Goal: Task Accomplishment & Management: Use online tool/utility

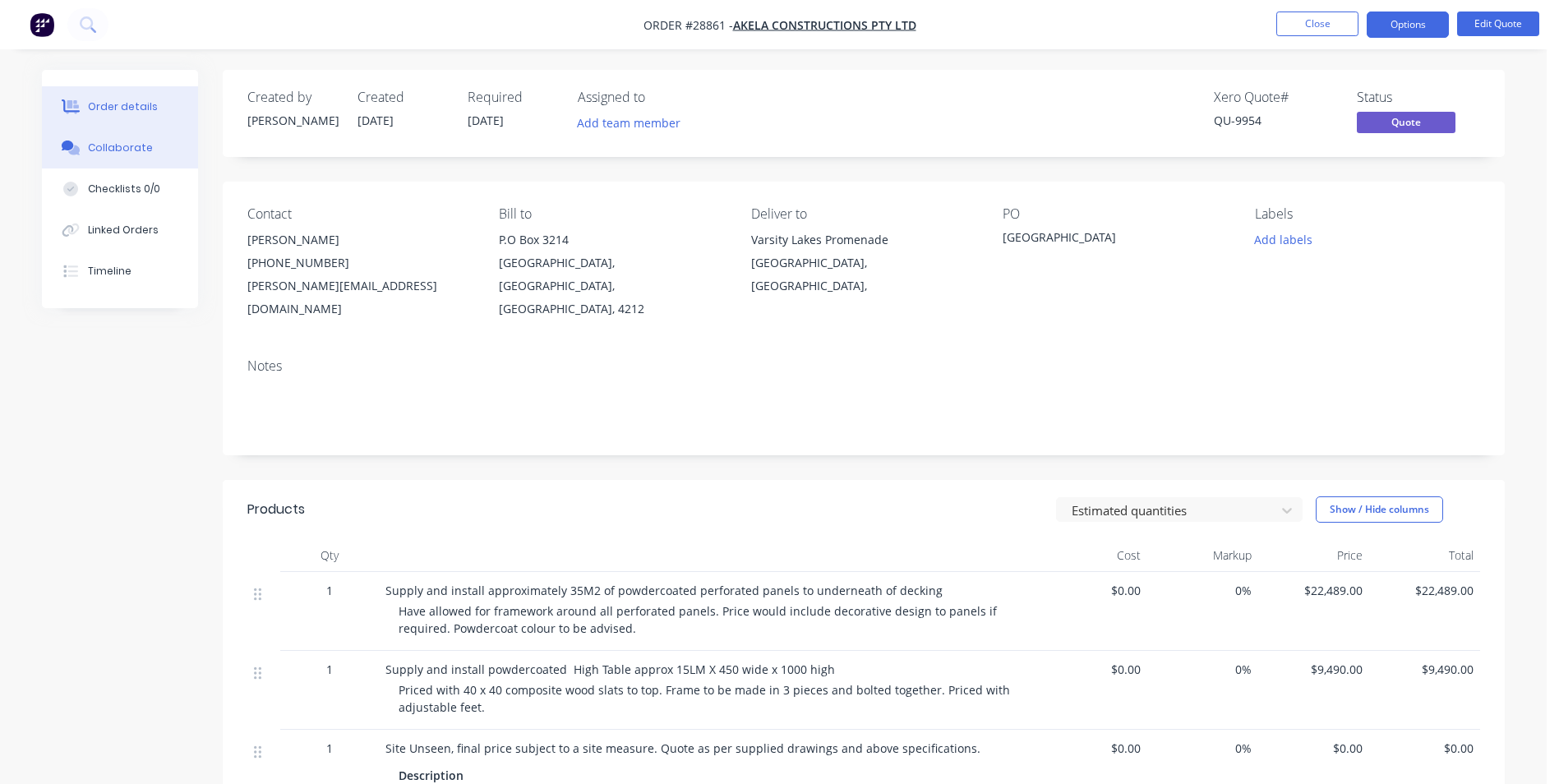
click at [118, 149] on div "Collaborate" at bounding box center [121, 148] width 65 height 14
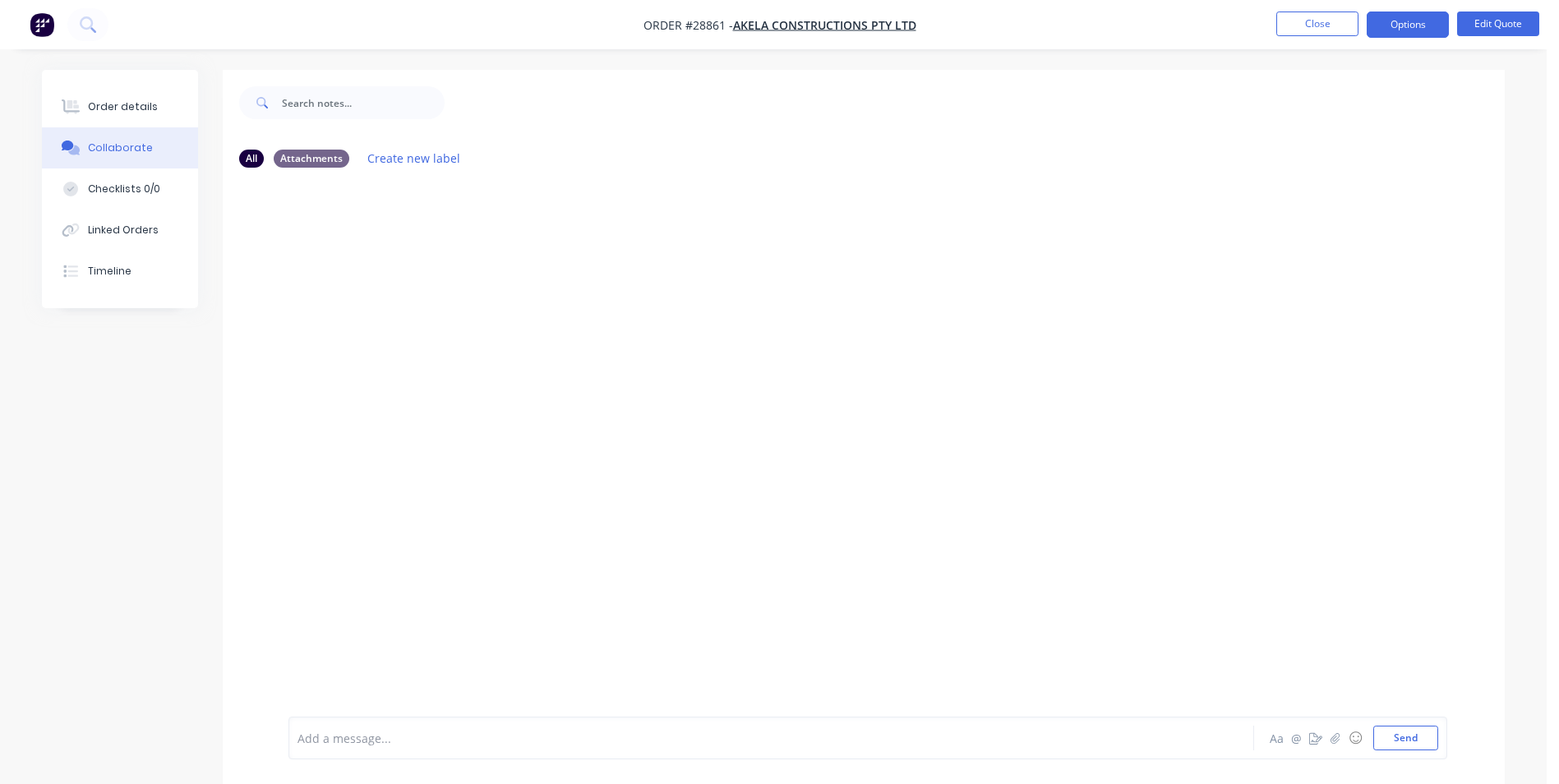
click at [113, 149] on div "Collaborate" at bounding box center [121, 148] width 65 height 14
click at [128, 108] on div "Order details" at bounding box center [123, 106] width 70 height 14
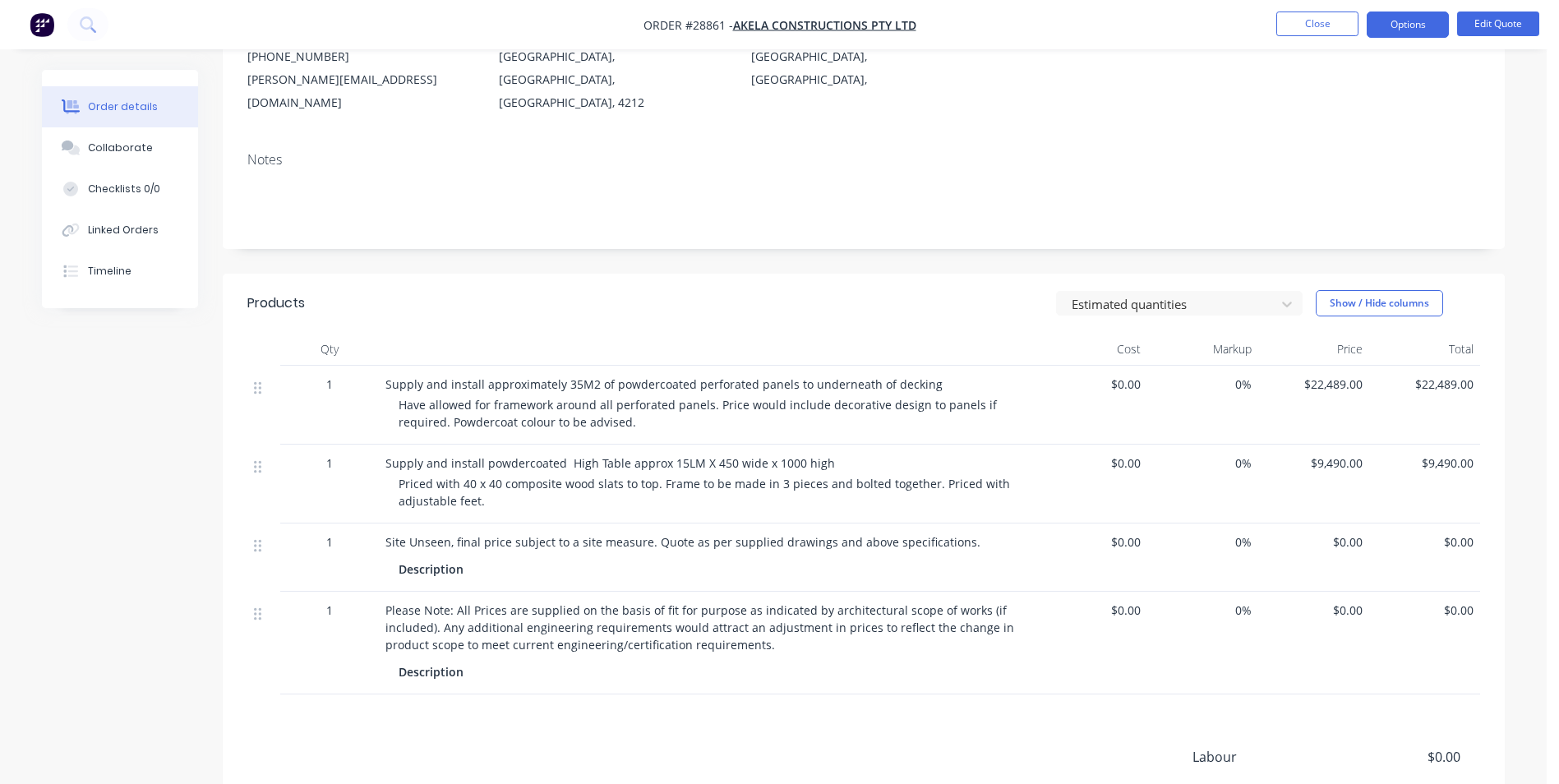
scroll to position [329, 0]
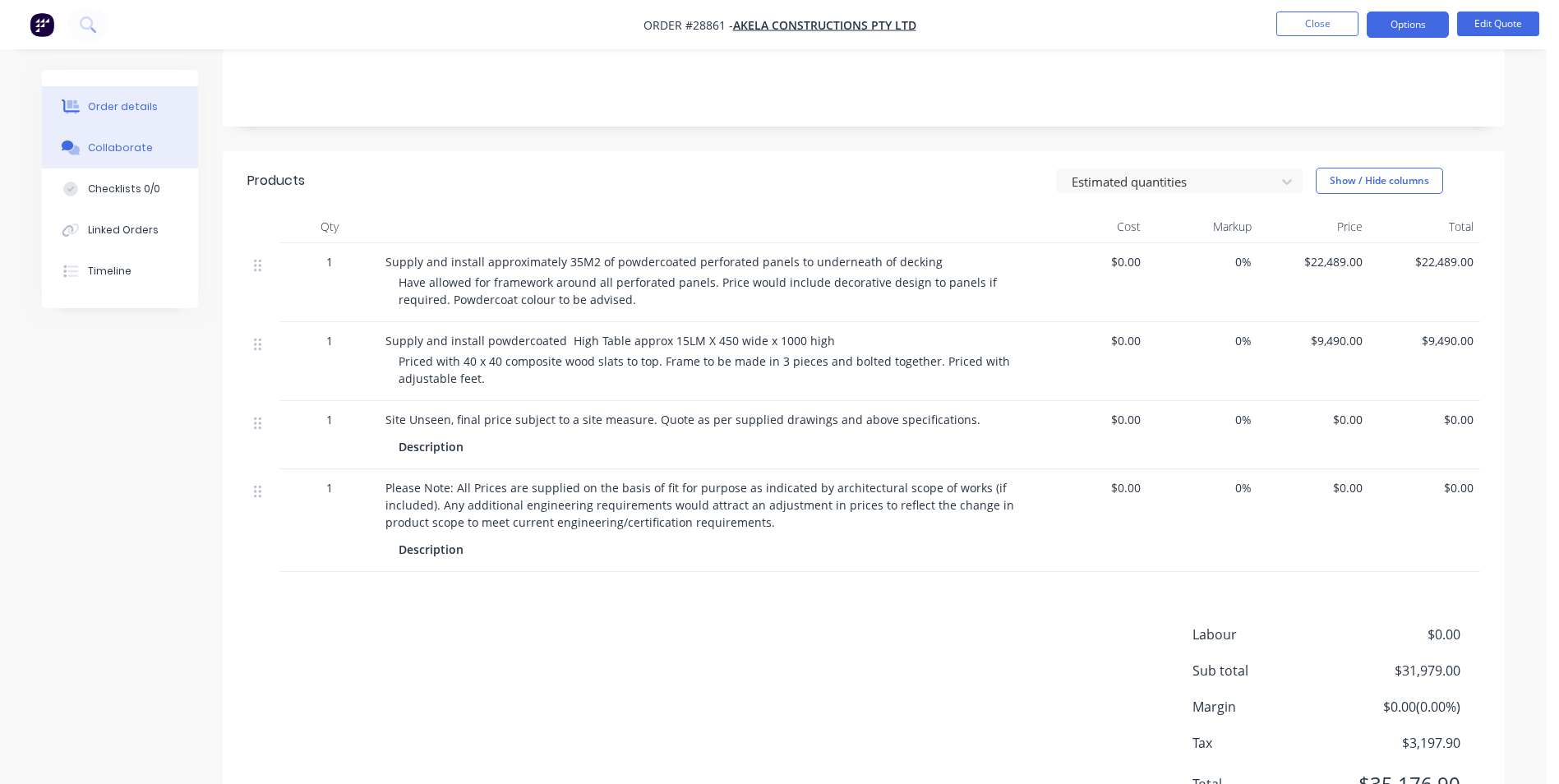
click at [148, 146] on button "Collaborate" at bounding box center [120, 148] width 156 height 41
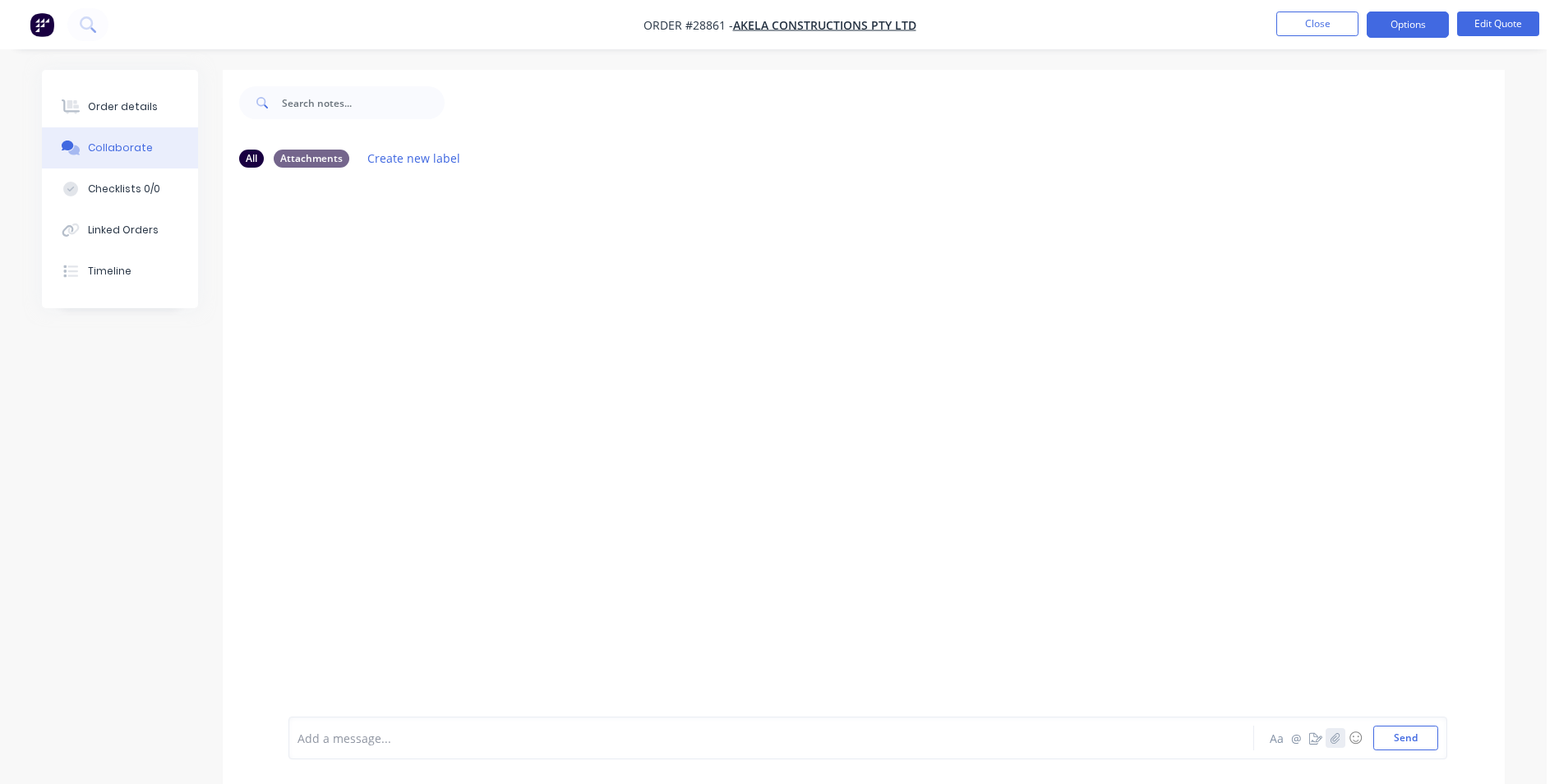
click at [1338, 738] on icon "button" at bounding box center [1335, 737] width 10 height 12
click at [99, 143] on div "Collaborate" at bounding box center [121, 148] width 65 height 14
click at [1339, 736] on icon "button" at bounding box center [1335, 737] width 9 height 11
click at [1334, 736] on icon "button" at bounding box center [1335, 737] width 9 height 11
click at [514, 648] on icon at bounding box center [512, 648] width 14 height 14
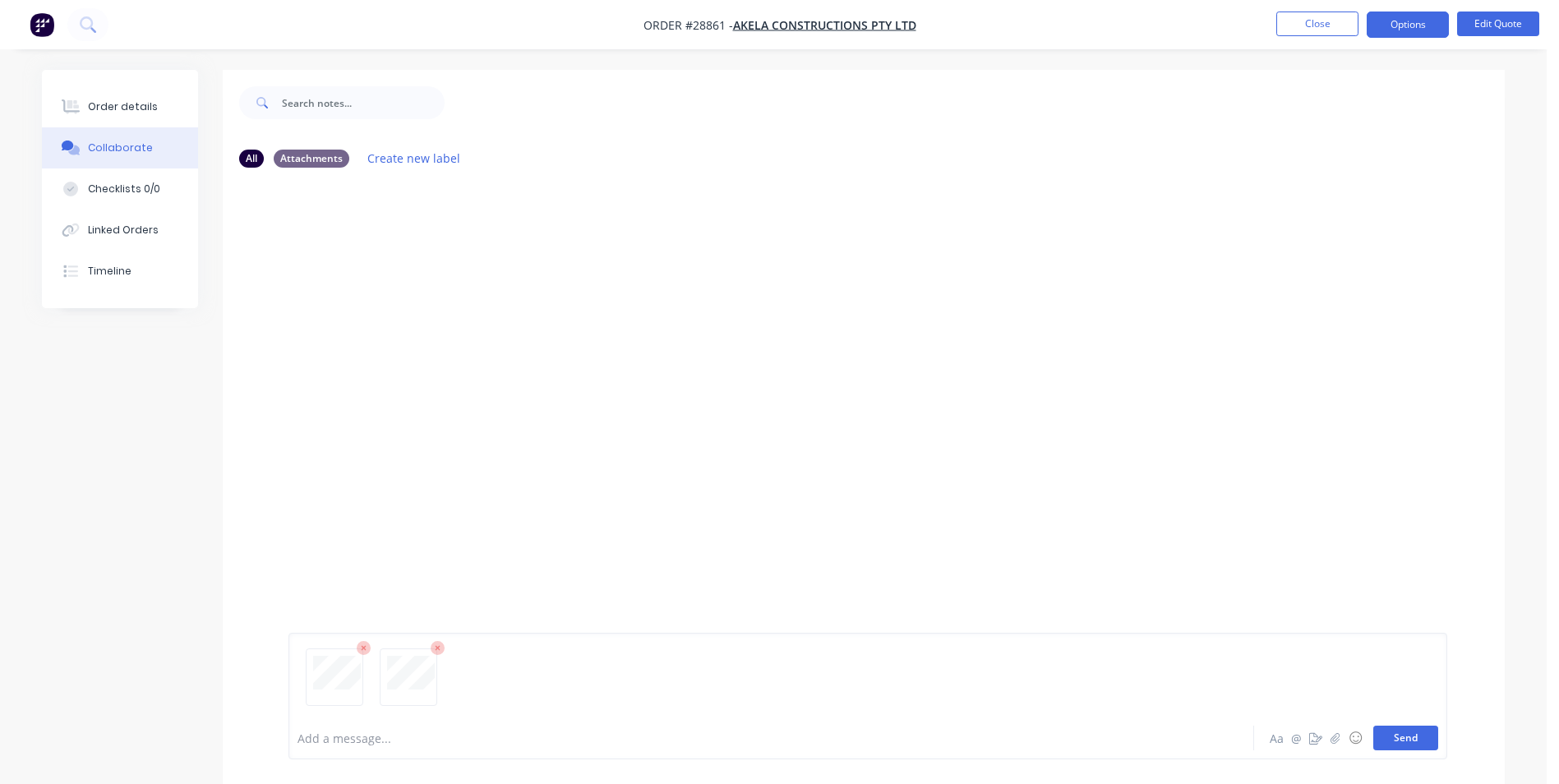
drag, startPoint x: 1414, startPoint y: 740, endPoint x: 1420, endPoint y: 732, distance: 10.0
click at [1414, 743] on button "Send" at bounding box center [1406, 737] width 65 height 24
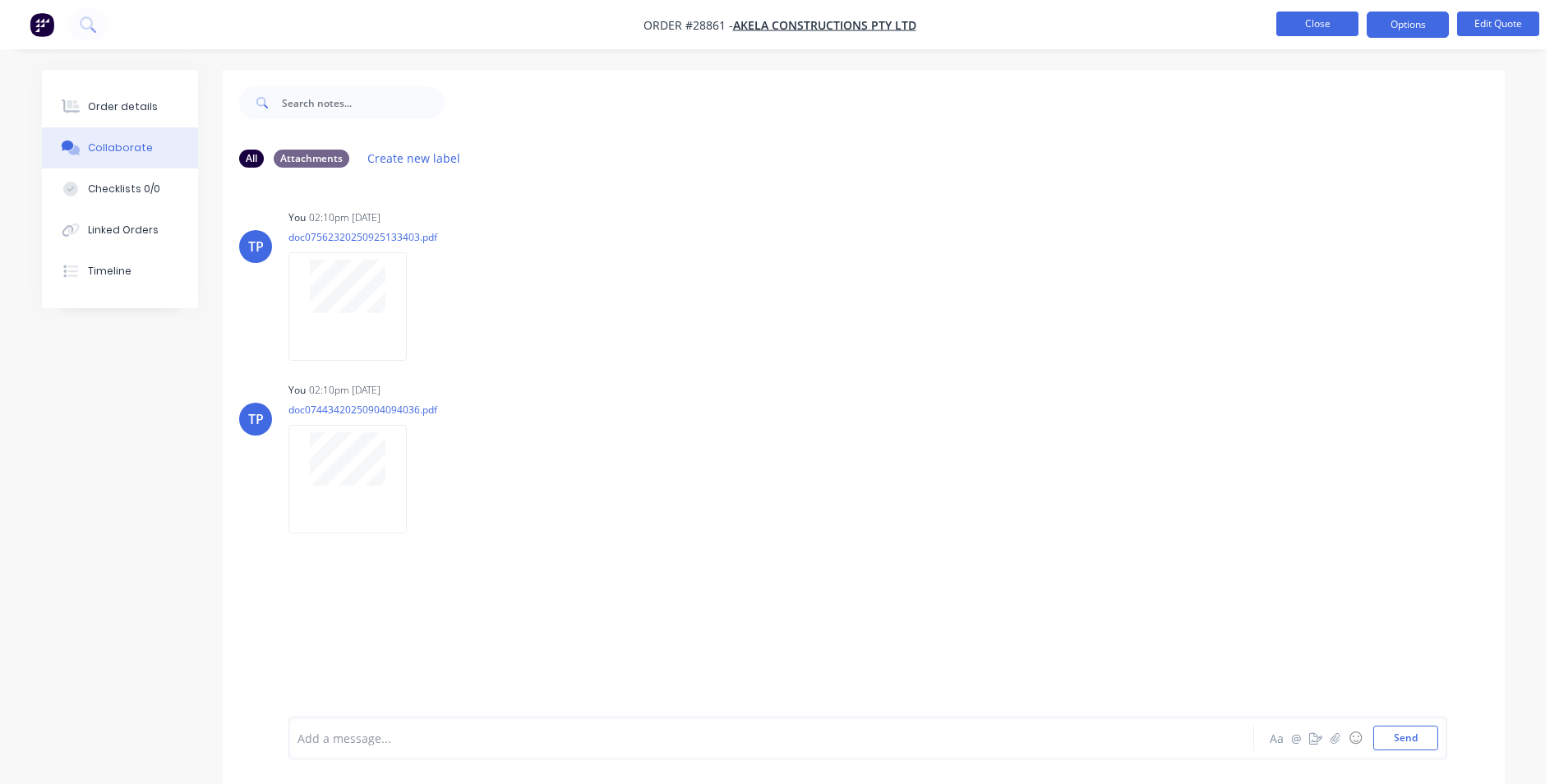
click at [1281, 12] on button "Close" at bounding box center [1317, 23] width 82 height 24
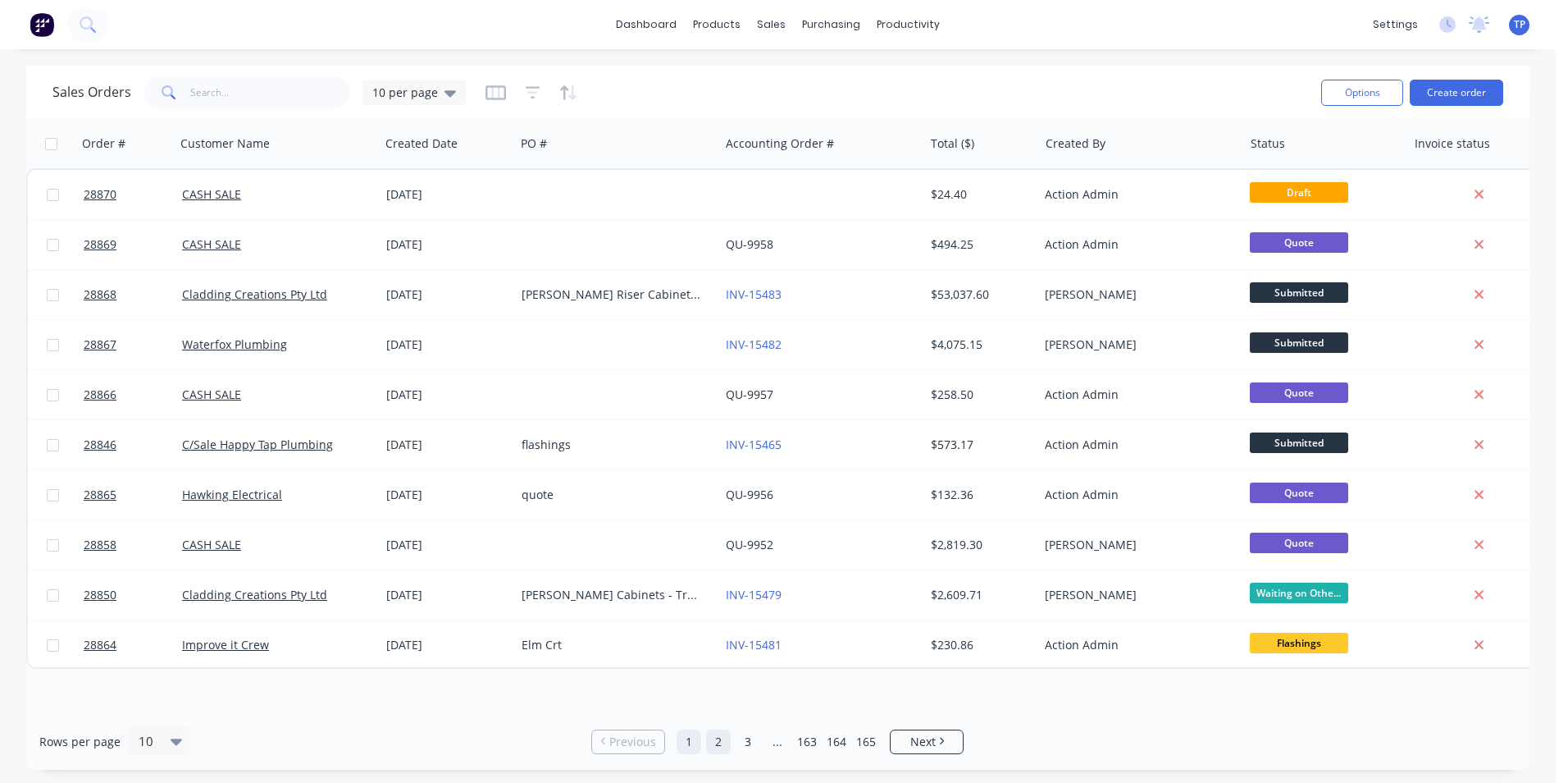
click at [718, 743] on link "2" at bounding box center [718, 741] width 24 height 24
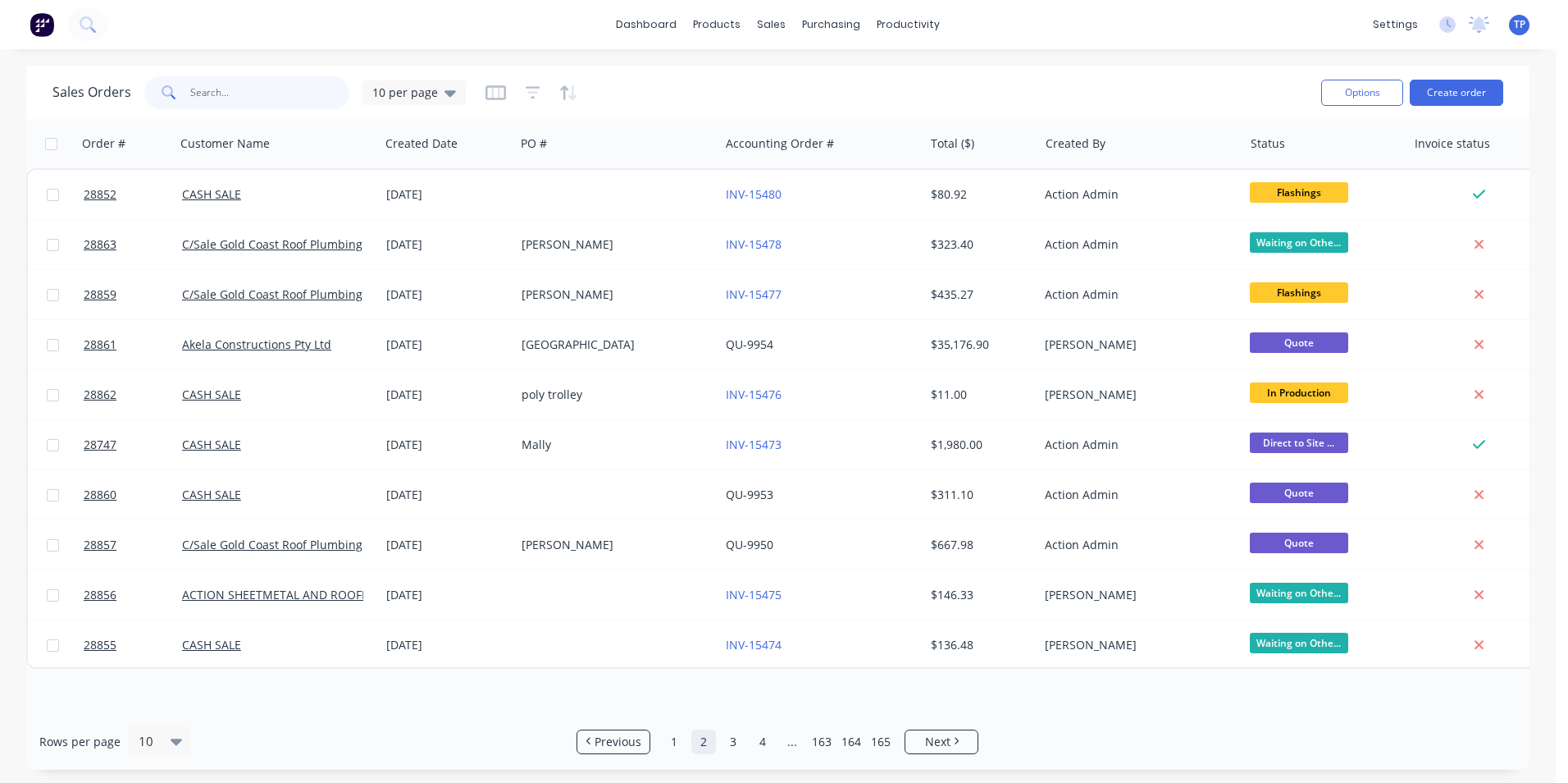
click at [264, 96] on input "text" at bounding box center [270, 93] width 160 height 33
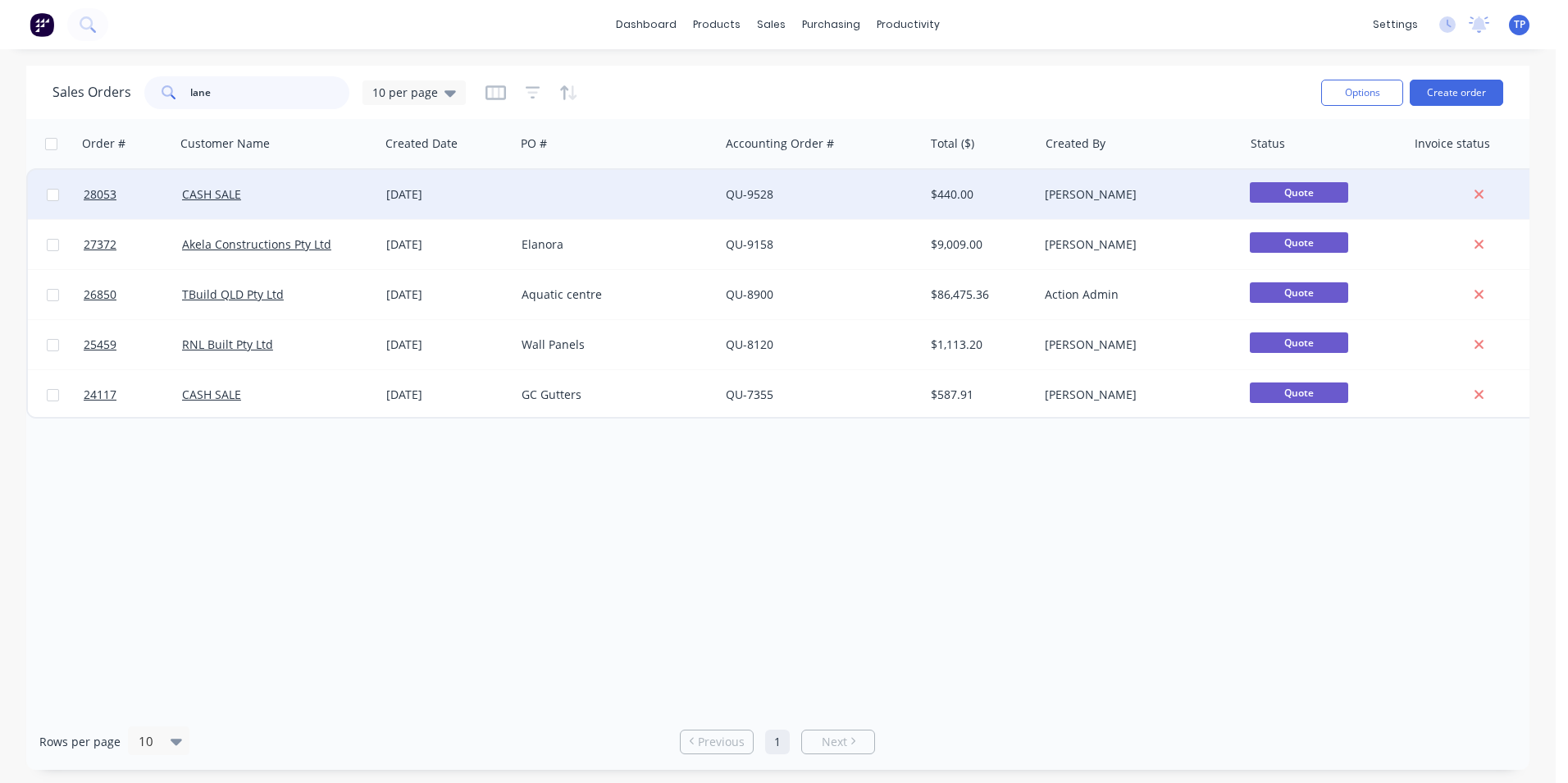
type input "lane"
click at [859, 196] on div "QU-9528" at bounding box center [817, 194] width 182 height 16
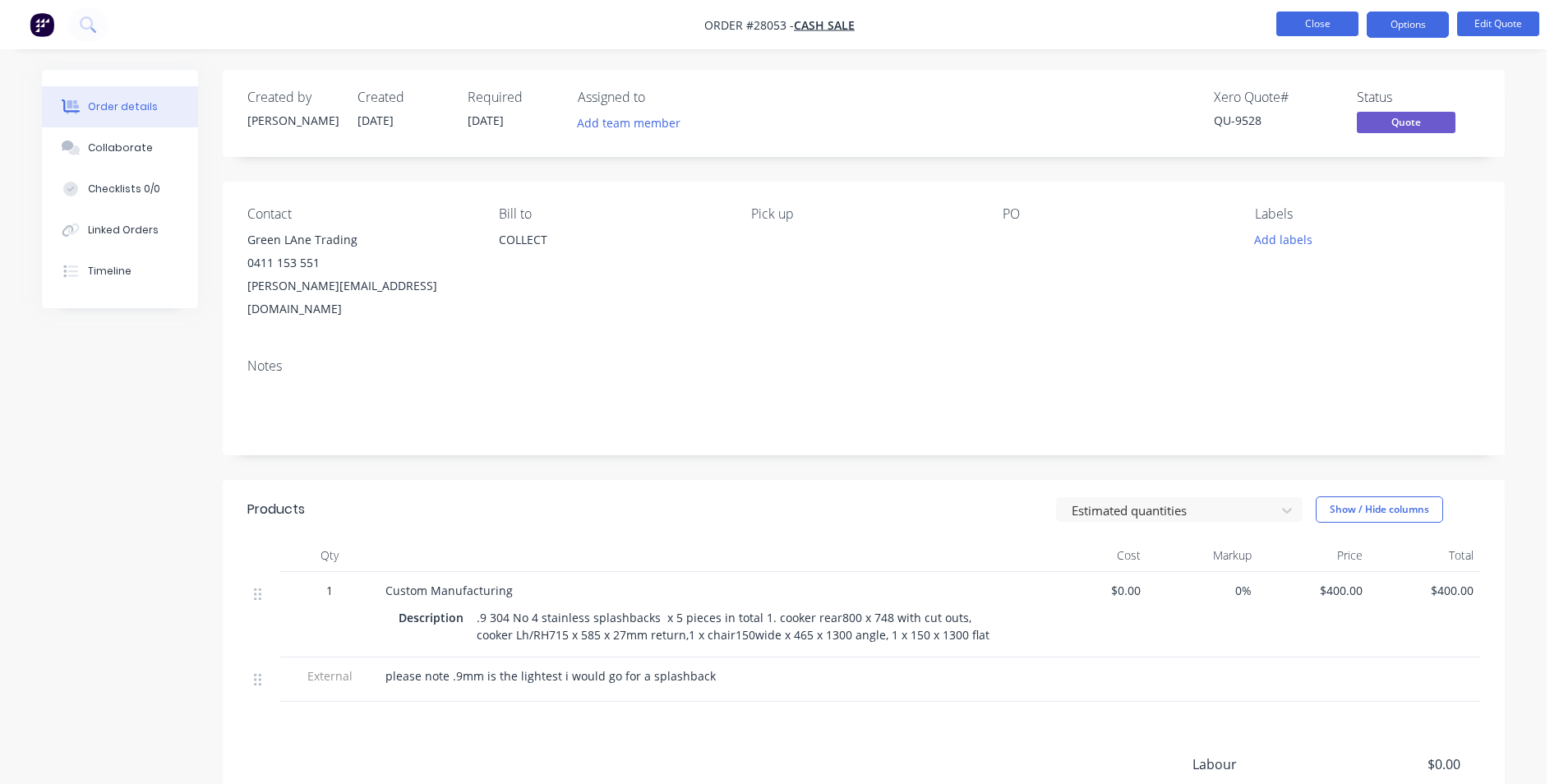
click at [1293, 29] on button "Close" at bounding box center [1317, 23] width 82 height 24
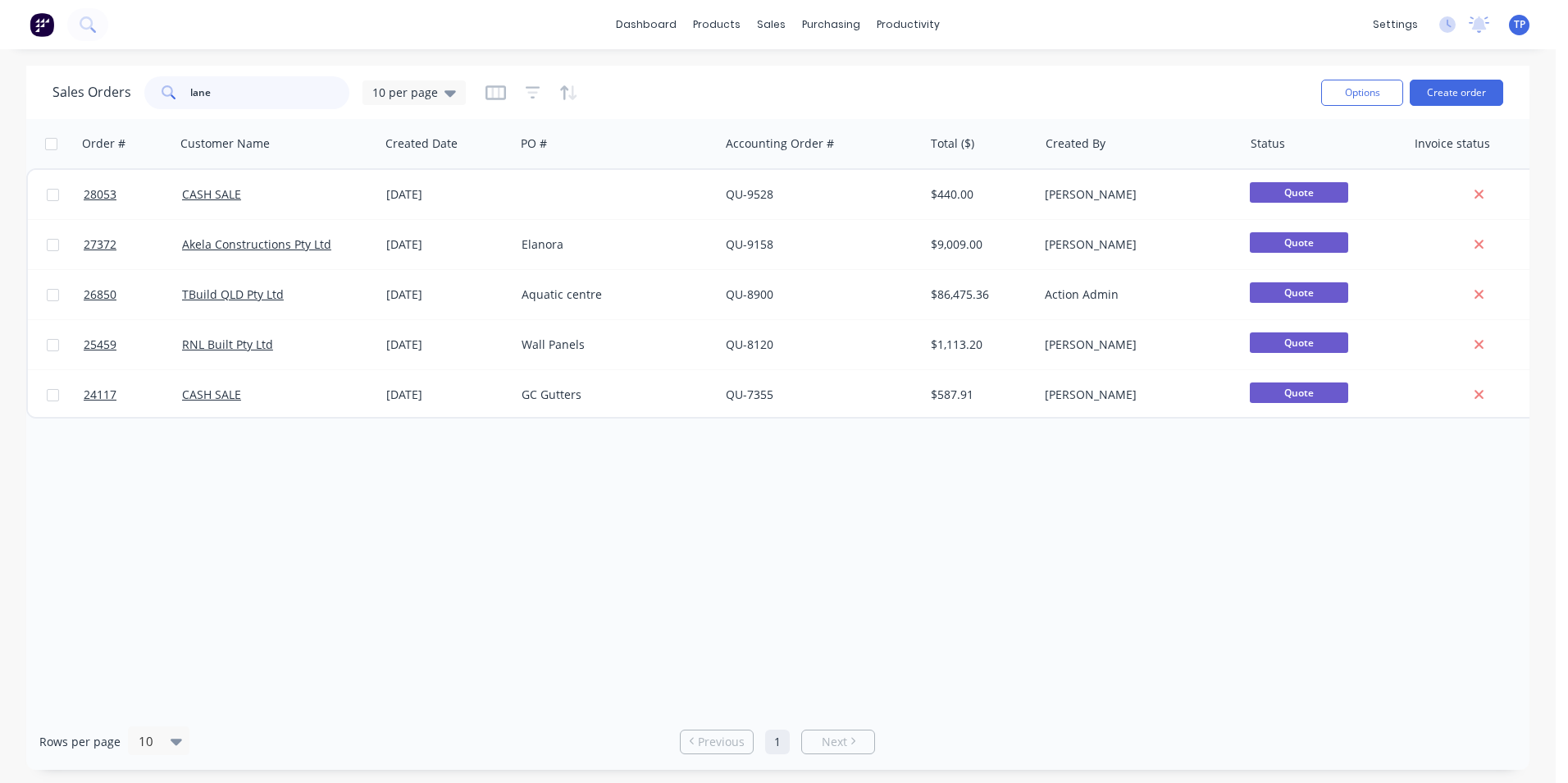
click at [240, 89] on input "lane" at bounding box center [270, 93] width 160 height 33
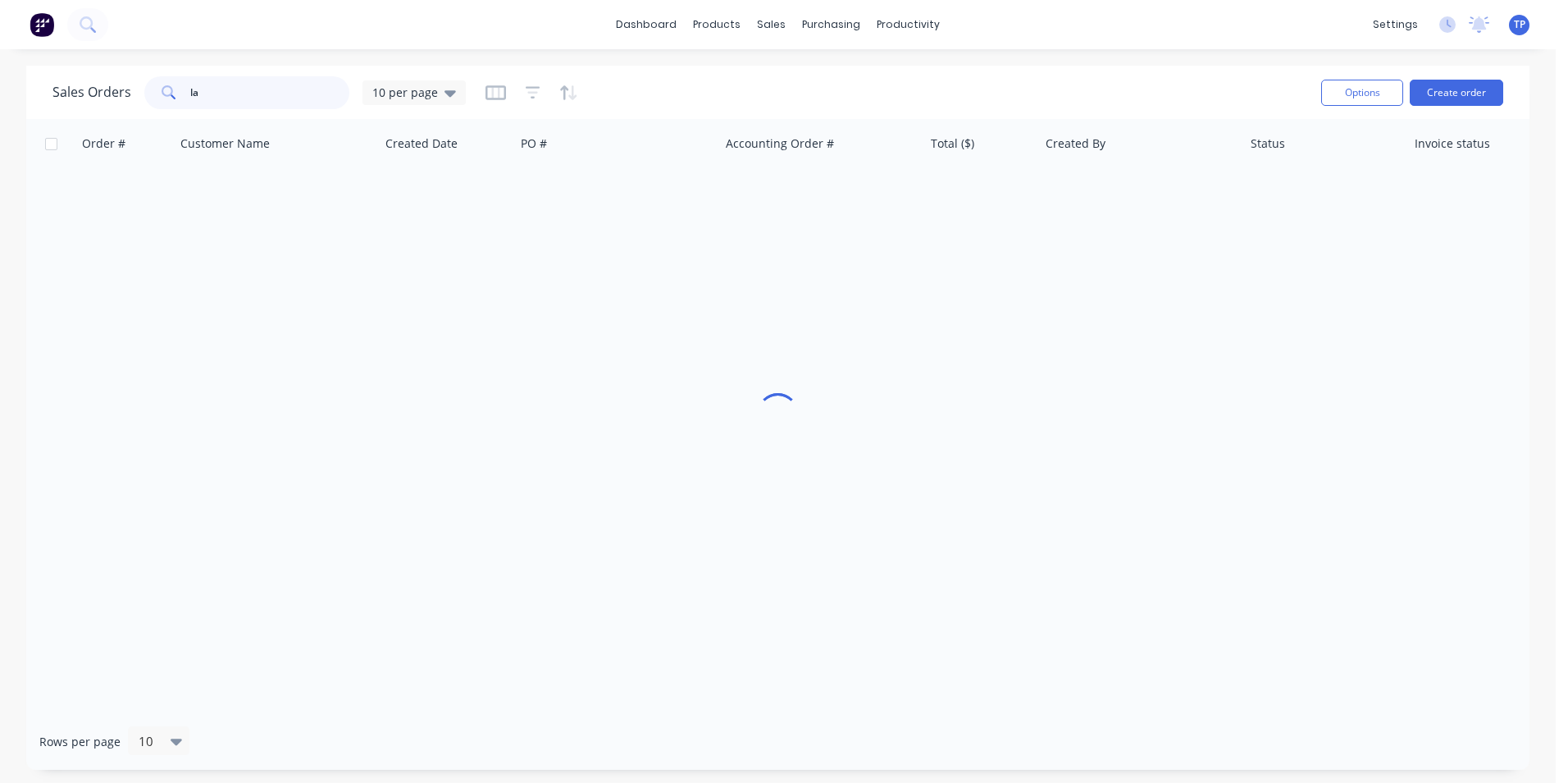
type input "l"
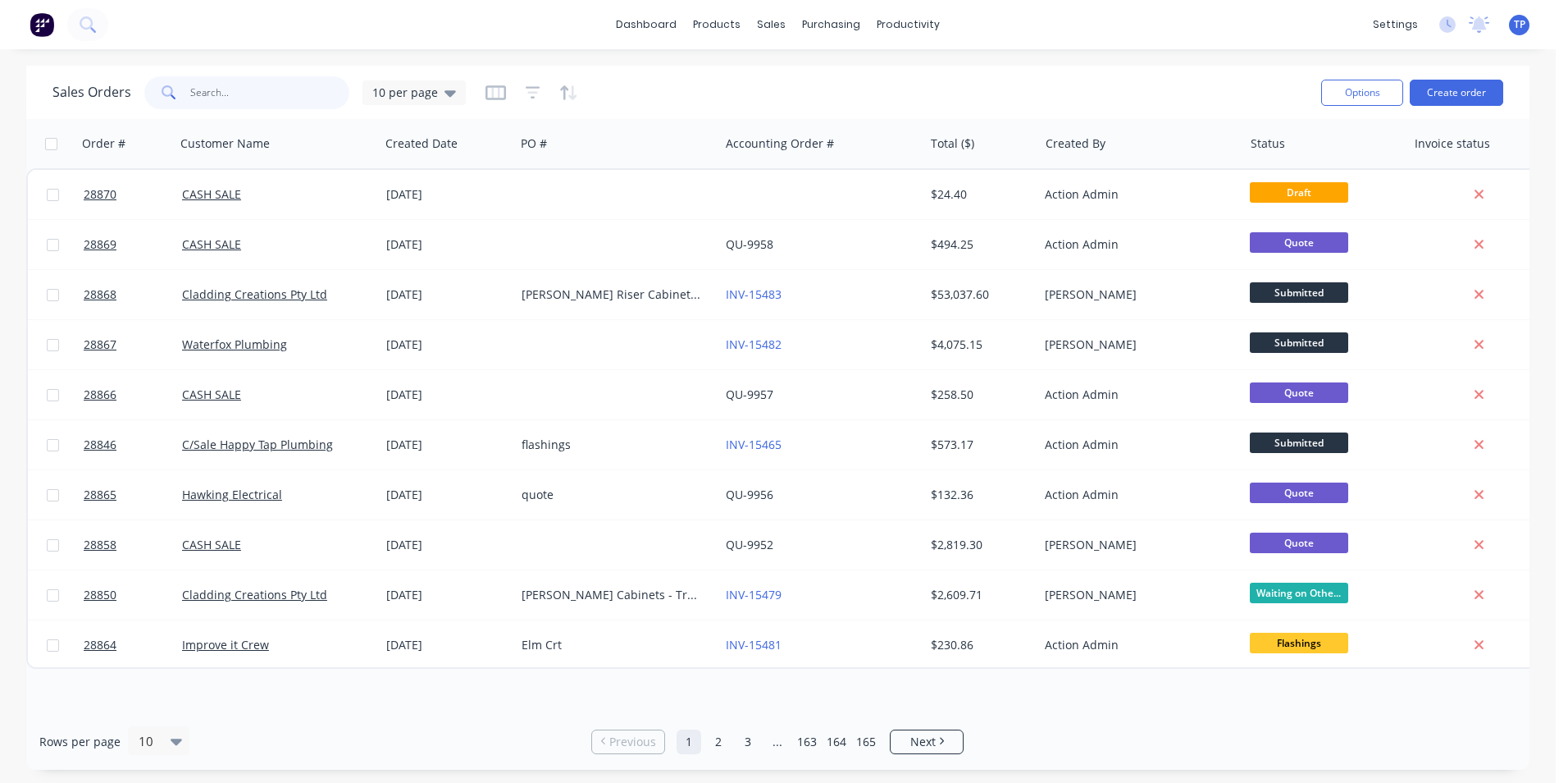
drag, startPoint x: 277, startPoint y: 97, endPoint x: 272, endPoint y: 108, distance: 12.1
click at [278, 98] on input "text" at bounding box center [270, 93] width 160 height 33
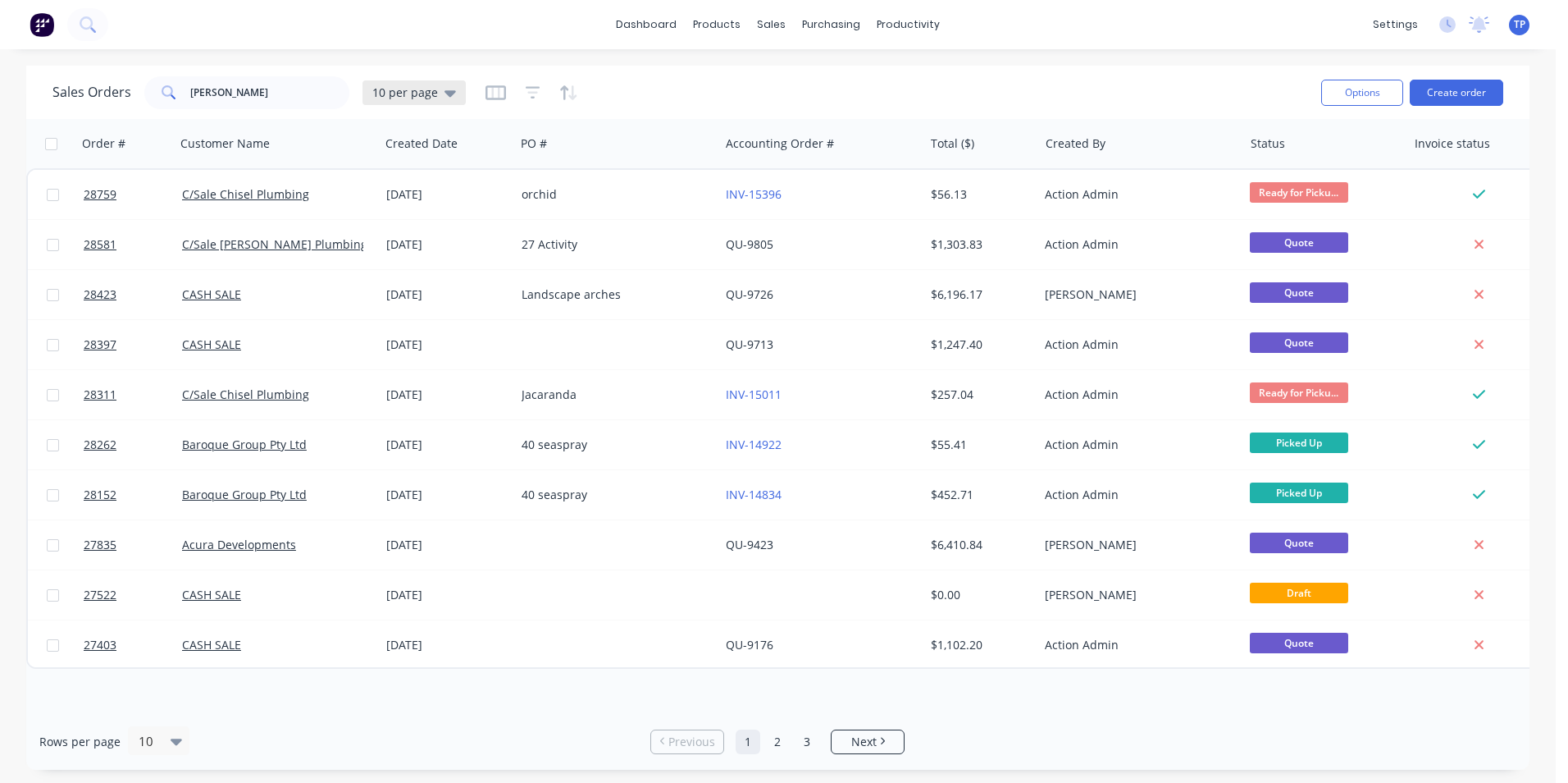
click at [451, 94] on icon at bounding box center [450, 93] width 12 height 18
click at [412, 300] on button "Archived" at bounding box center [461, 298] width 187 height 19
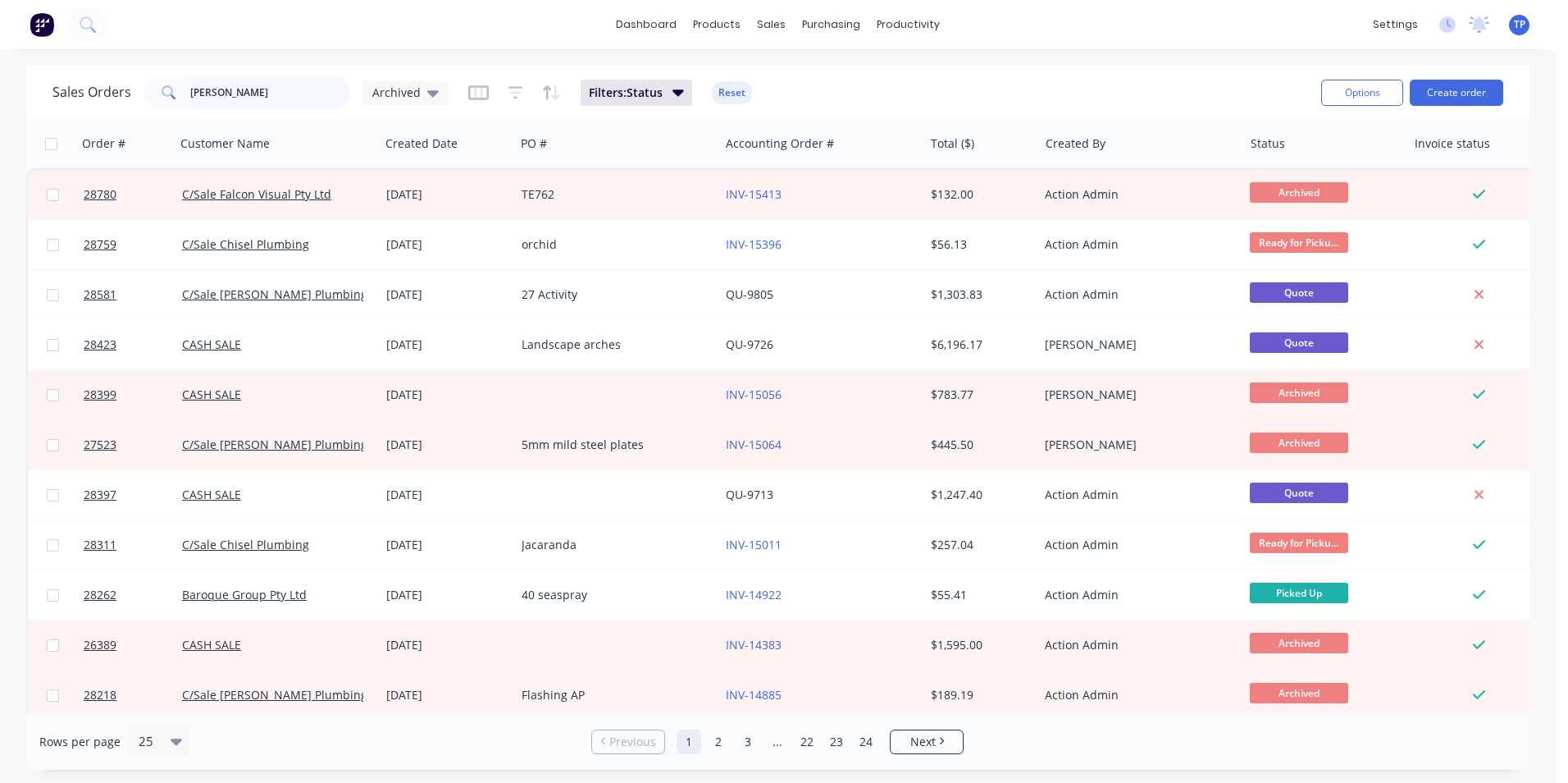
click at [272, 87] on input "[PERSON_NAME]" at bounding box center [270, 93] width 160 height 33
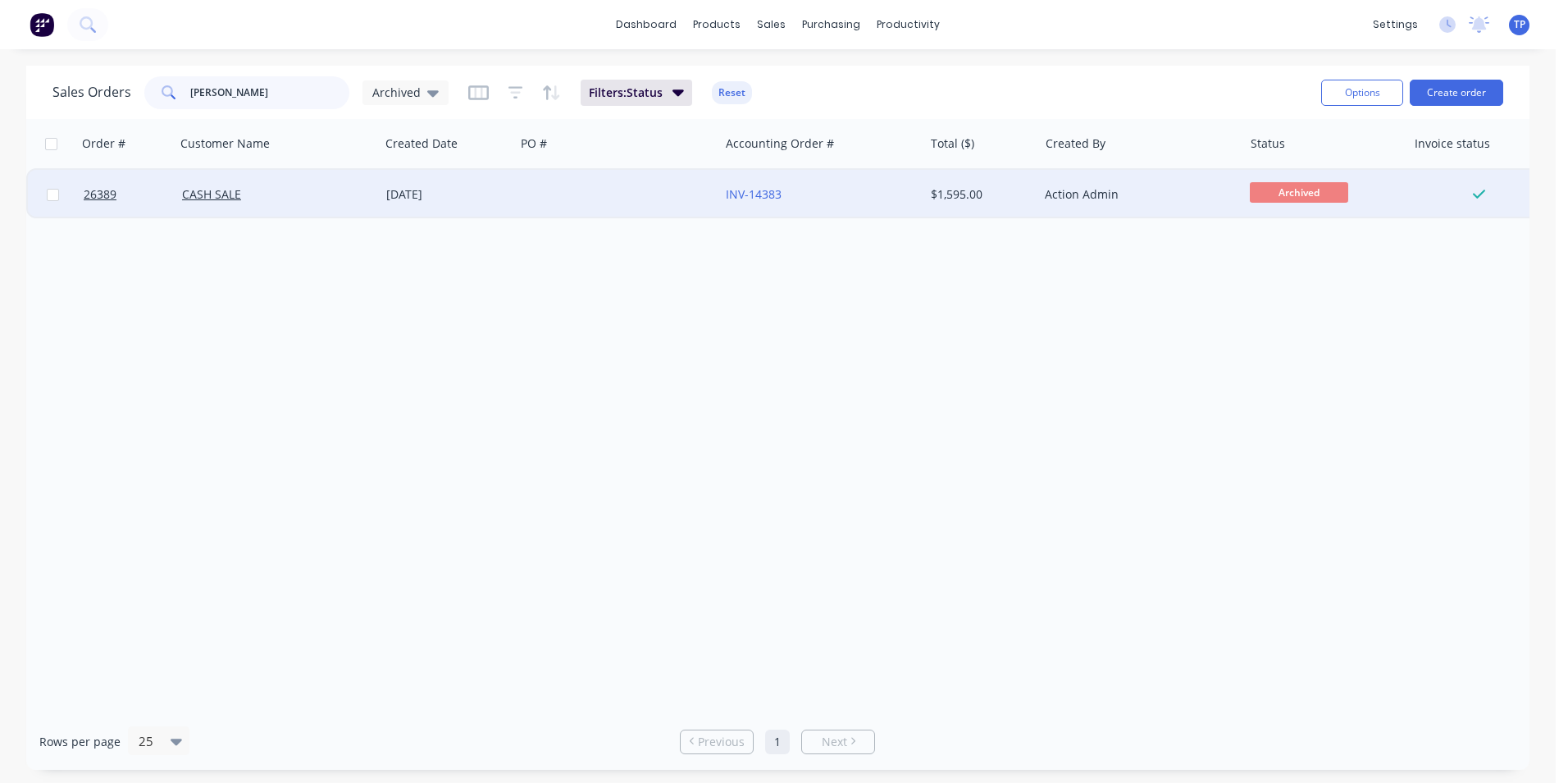
type input "[PERSON_NAME]"
click at [688, 187] on div at bounding box center [616, 194] width 204 height 49
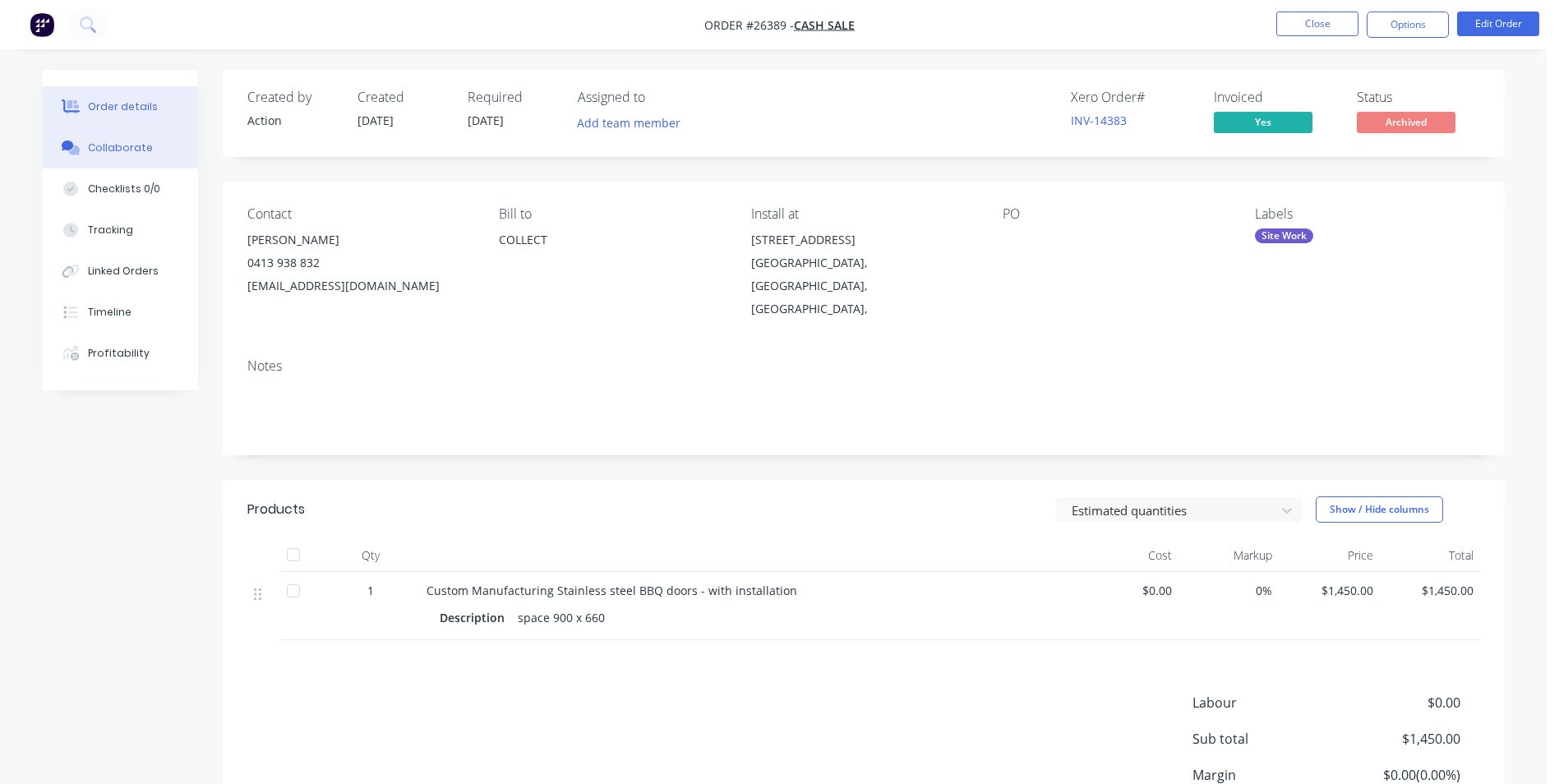
click at [117, 148] on div "Collaborate" at bounding box center [121, 148] width 65 height 14
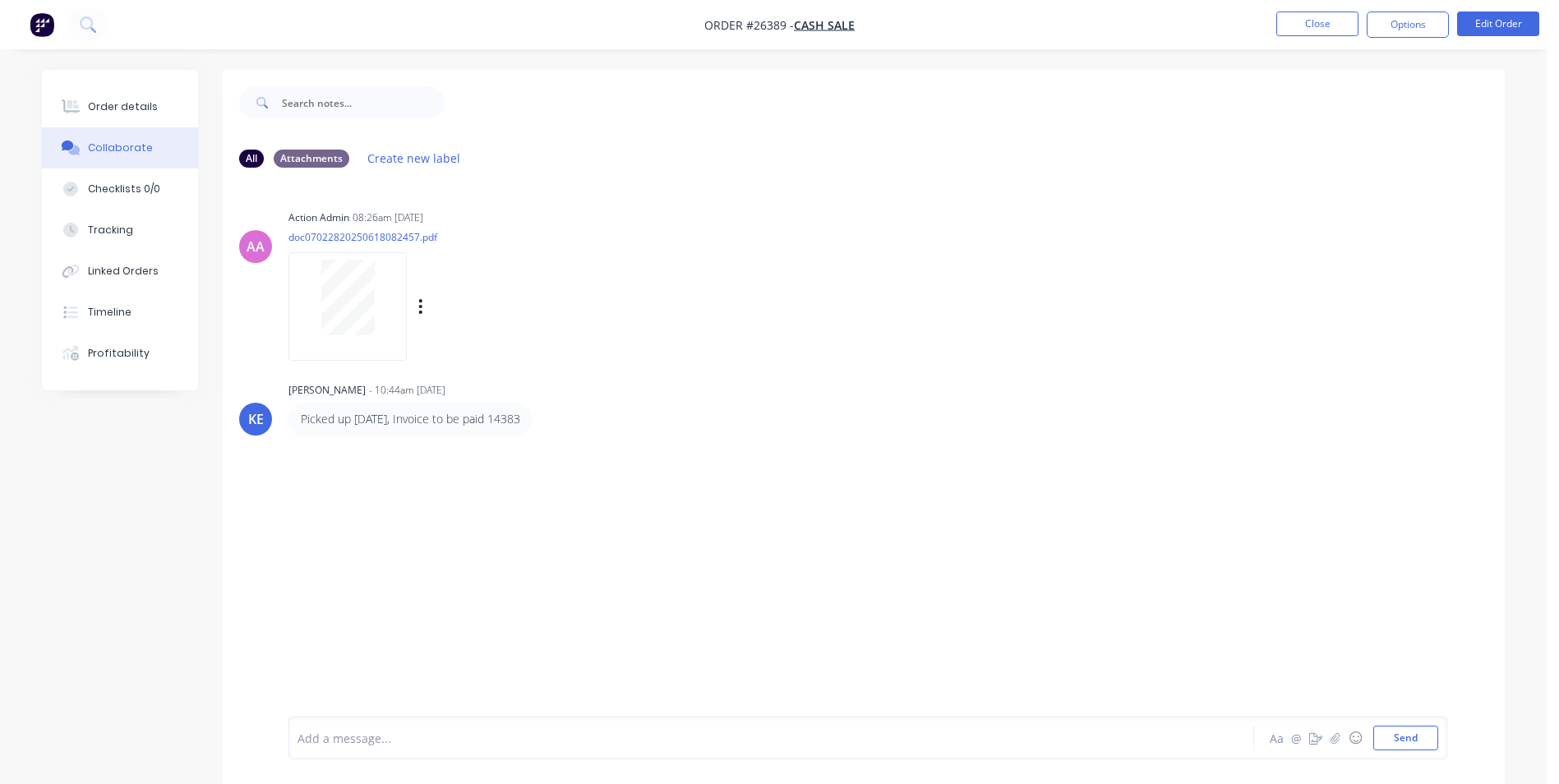
click at [424, 308] on div "Labels Download" at bounding box center [505, 307] width 185 height 23
click at [421, 301] on icon "button" at bounding box center [421, 306] width 4 height 14
click at [333, 348] on div at bounding box center [347, 306] width 118 height 108
click at [1294, 27] on button "Close" at bounding box center [1317, 23] width 82 height 24
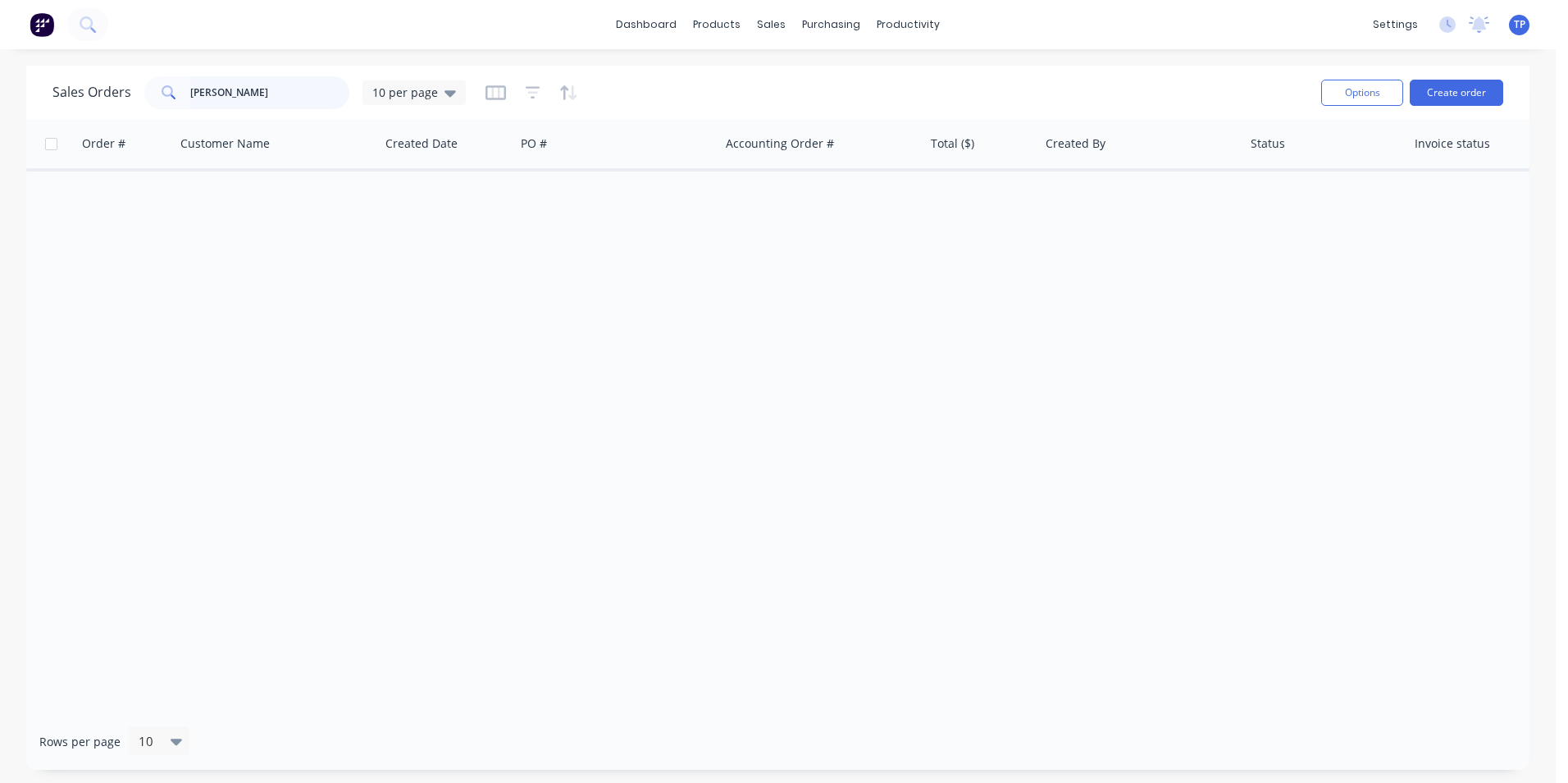
click at [295, 96] on input "[PERSON_NAME]" at bounding box center [270, 93] width 160 height 33
click at [316, 149] on div at bounding box center [271, 143] width 182 height 33
click at [665, 149] on div at bounding box center [611, 143] width 182 height 33
click at [1434, 151] on div at bounding box center [1480, 143] width 132 height 33
click at [1335, 91] on button "Options" at bounding box center [1361, 93] width 82 height 26
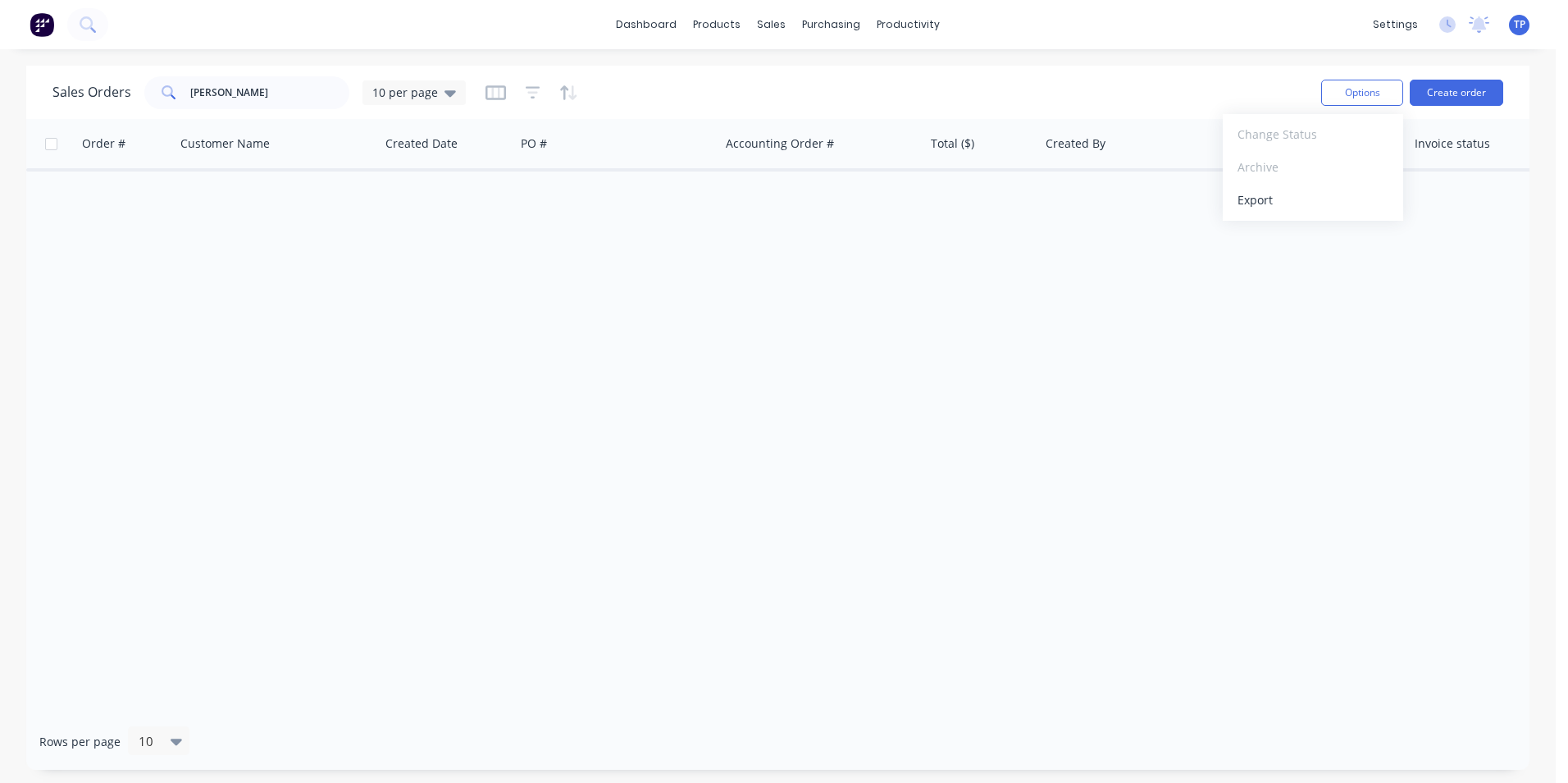
click at [1176, 331] on div "Order # Customer Name Created Date PO # Accounting Order # Total ($) Created By…" at bounding box center [777, 415] width 1503 height 594
click at [433, 93] on span "10 per page" at bounding box center [404, 92] width 66 height 17
click at [773, 437] on div "Order # Customer Name Created Date PO # Accounting Order # Total ($) Created By…" at bounding box center [777, 415] width 1503 height 594
click at [170, 149] on div "Order #" at bounding box center [125, 143] width 99 height 49
click at [277, 146] on div at bounding box center [271, 143] width 182 height 33
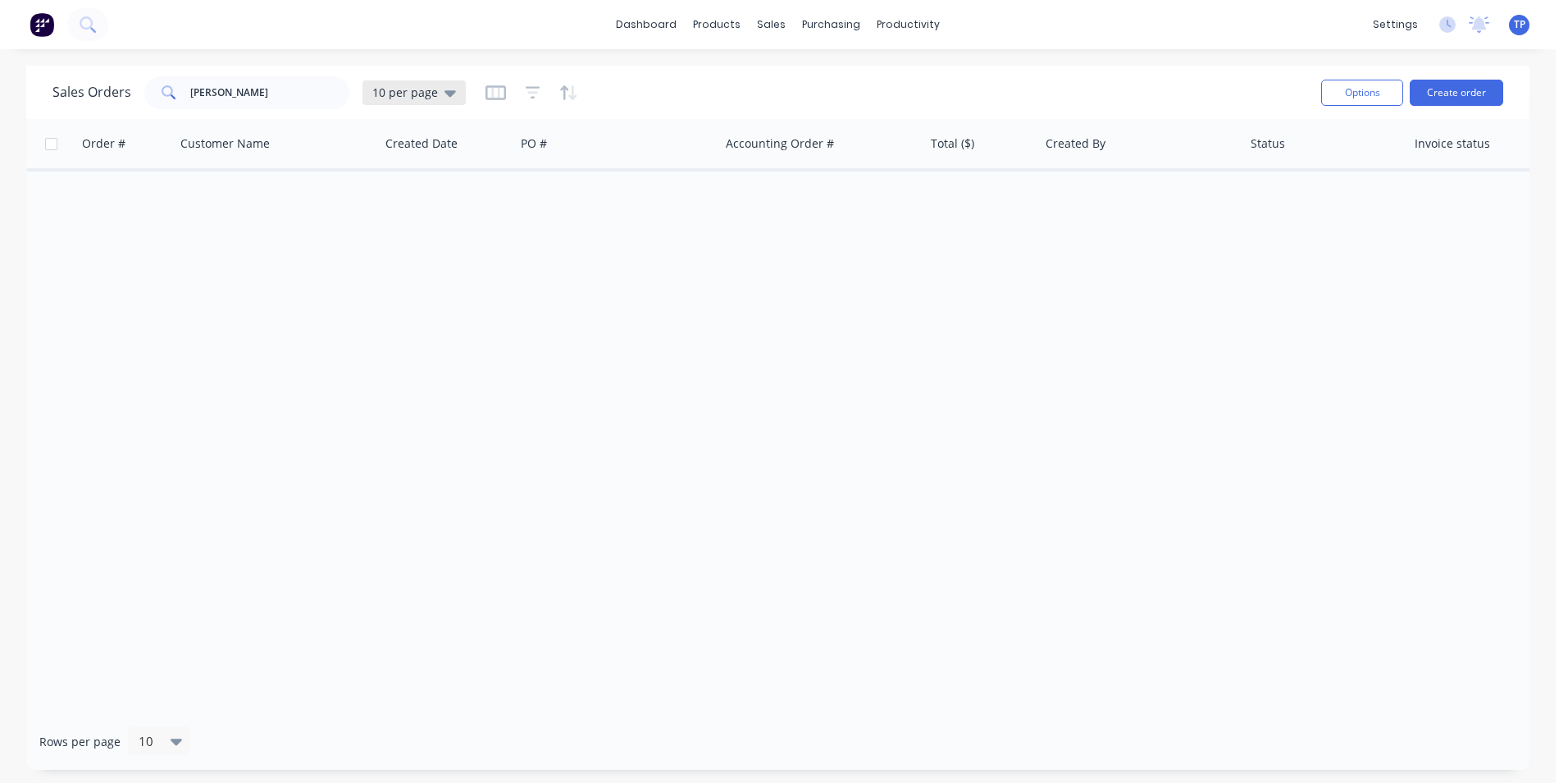
click at [439, 90] on div "10 per page" at bounding box center [413, 93] width 84 height 14
click at [419, 299] on button "Archived" at bounding box center [461, 298] width 187 height 19
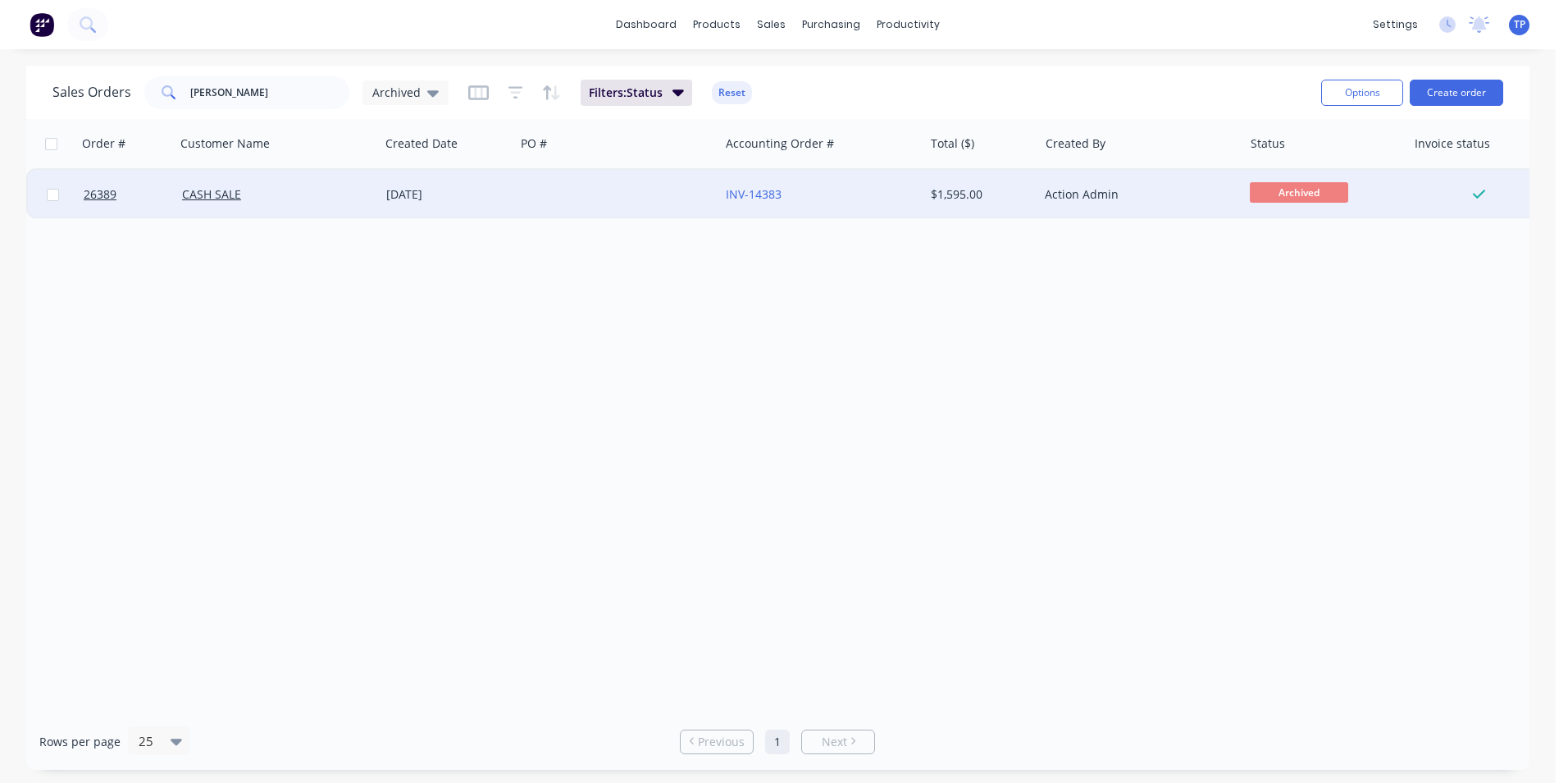
click at [336, 201] on div "CASH SALE" at bounding box center [273, 194] width 182 height 16
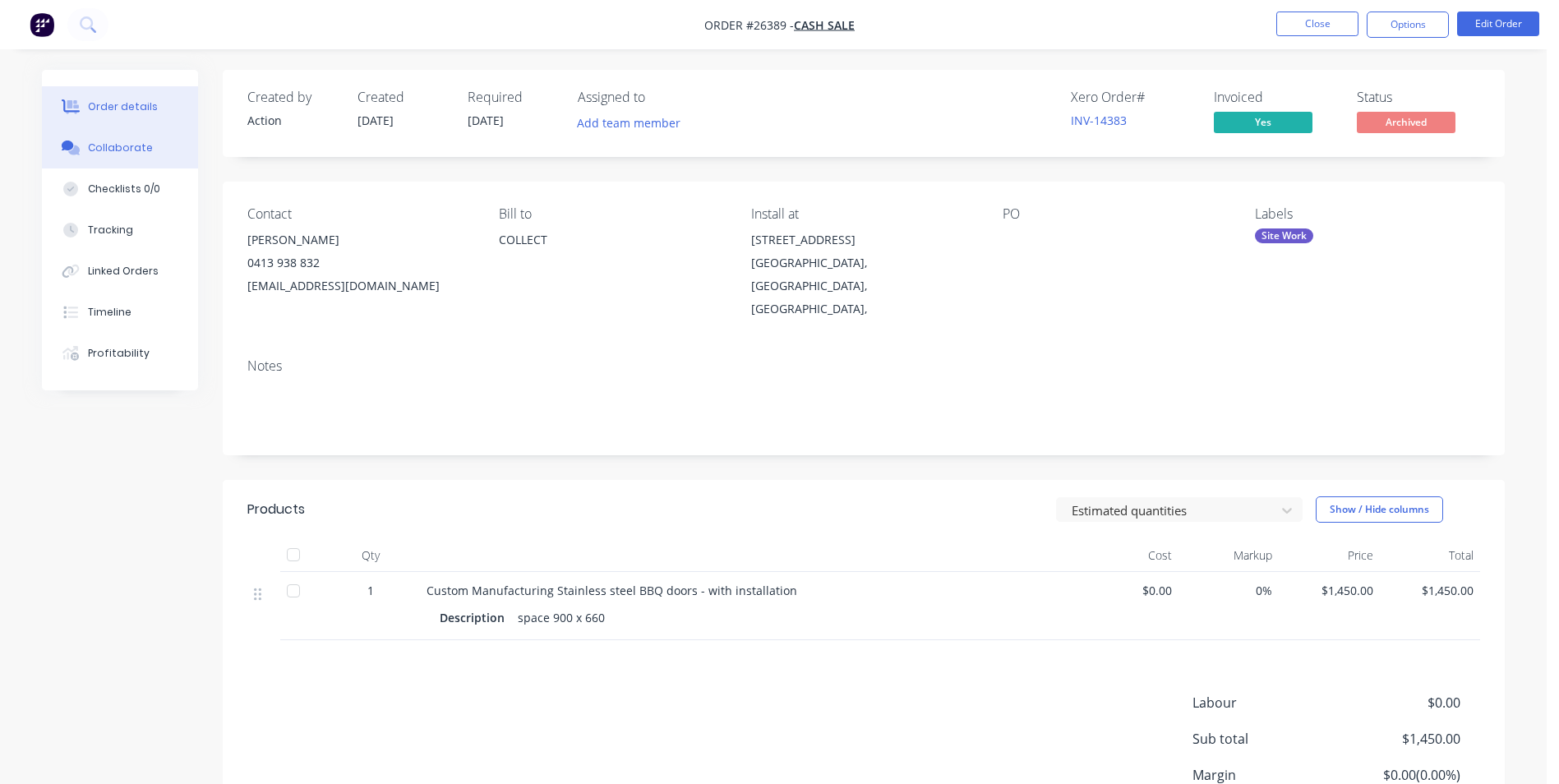
click at [129, 145] on div "Collaborate" at bounding box center [121, 148] width 65 height 14
